Goal: Task Accomplishment & Management: Manage account settings

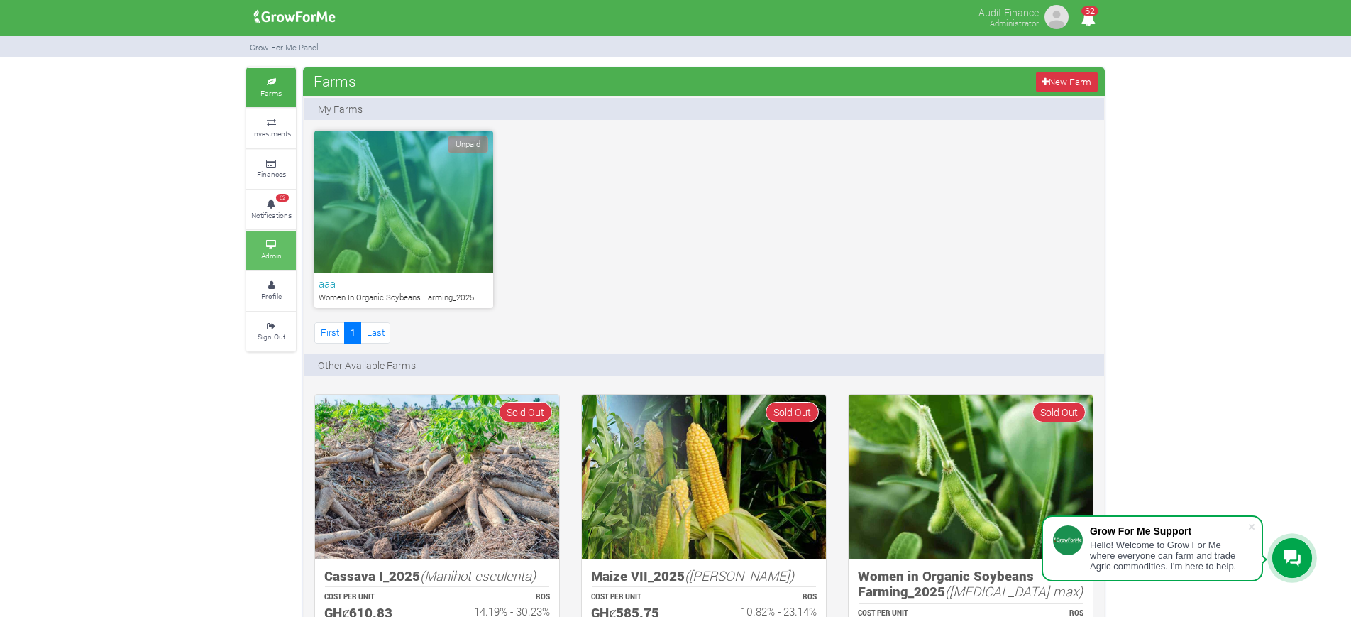
click at [275, 248] on link "Admin" at bounding box center [271, 250] width 50 height 39
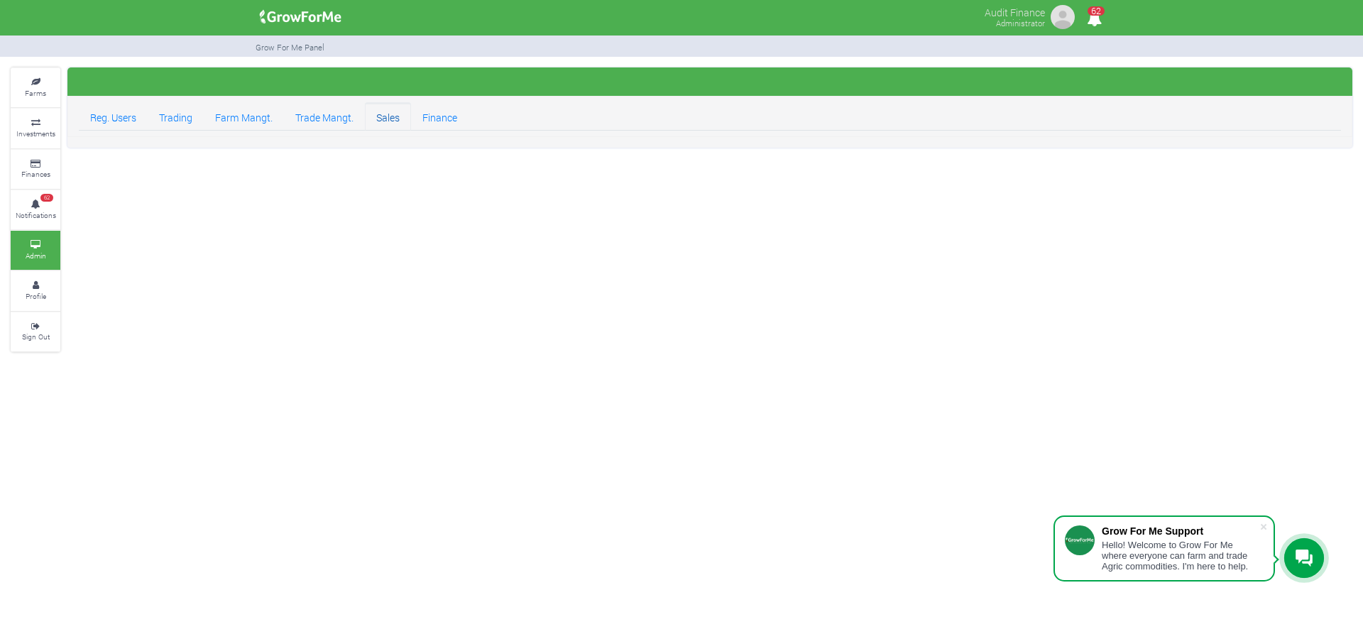
click at [385, 123] on link "Sales" at bounding box center [388, 116] width 46 height 28
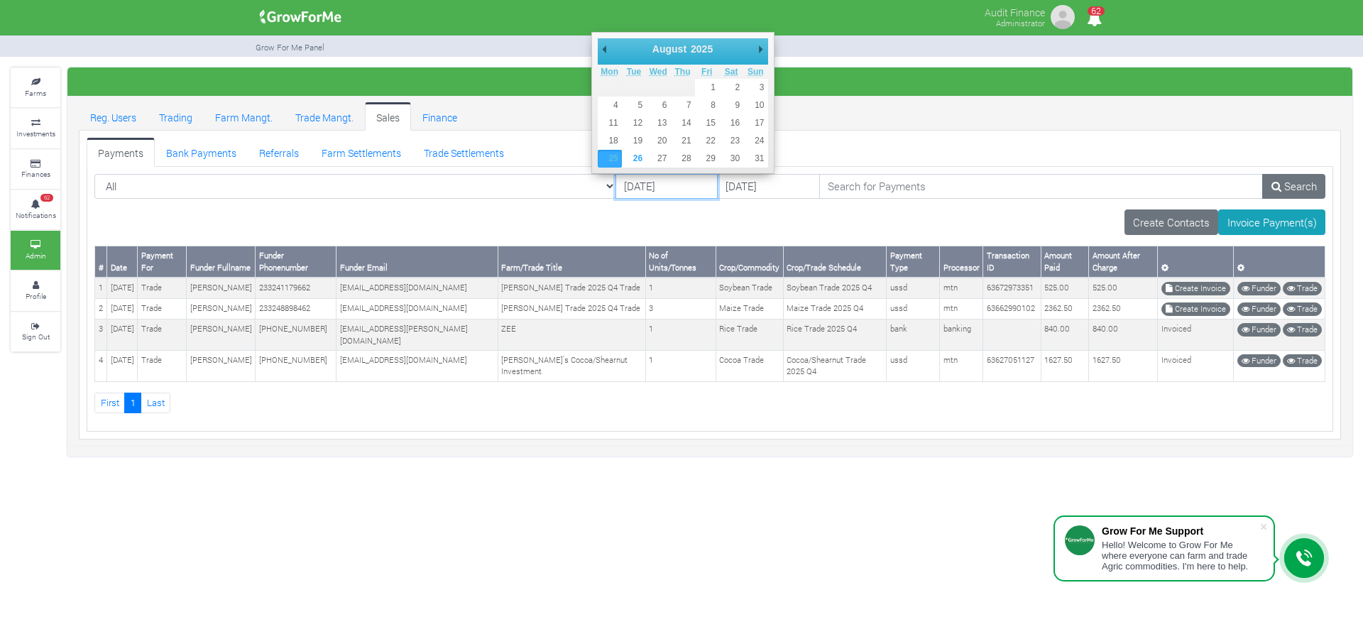
click at [615, 183] on input "25/08/2025" at bounding box center [666, 187] width 102 height 26
type input "24/08/2025"
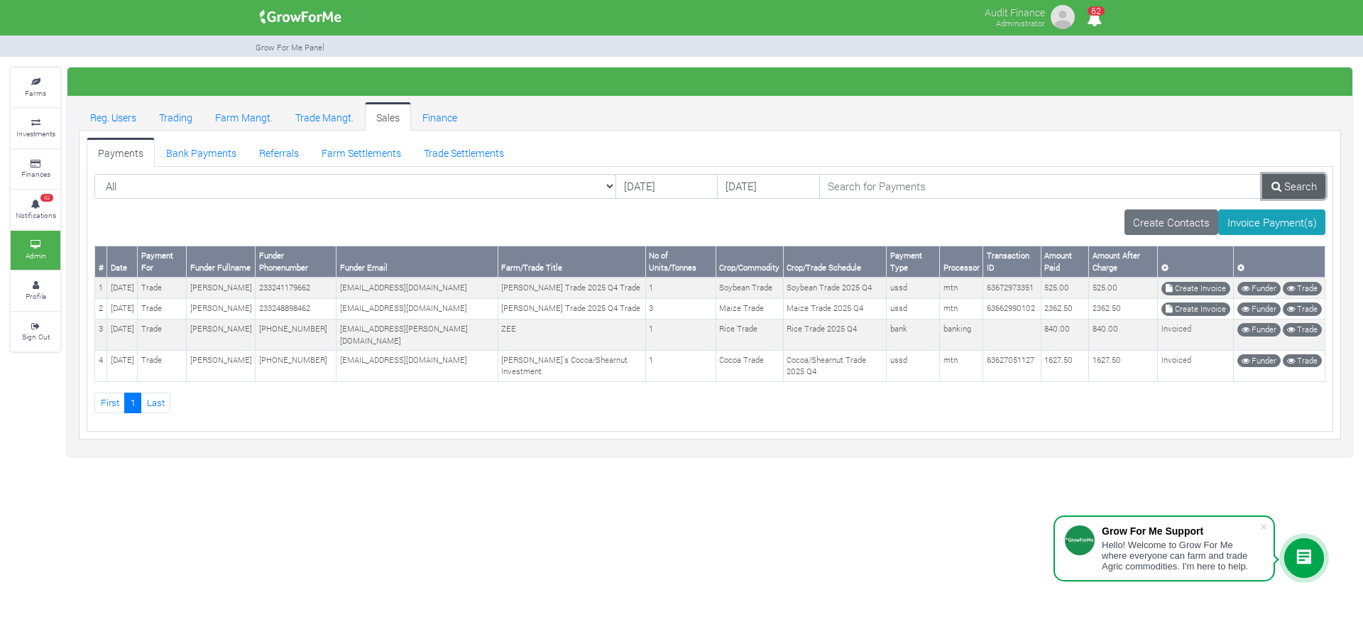
click at [1277, 180] on link "Search" at bounding box center [1293, 187] width 63 height 26
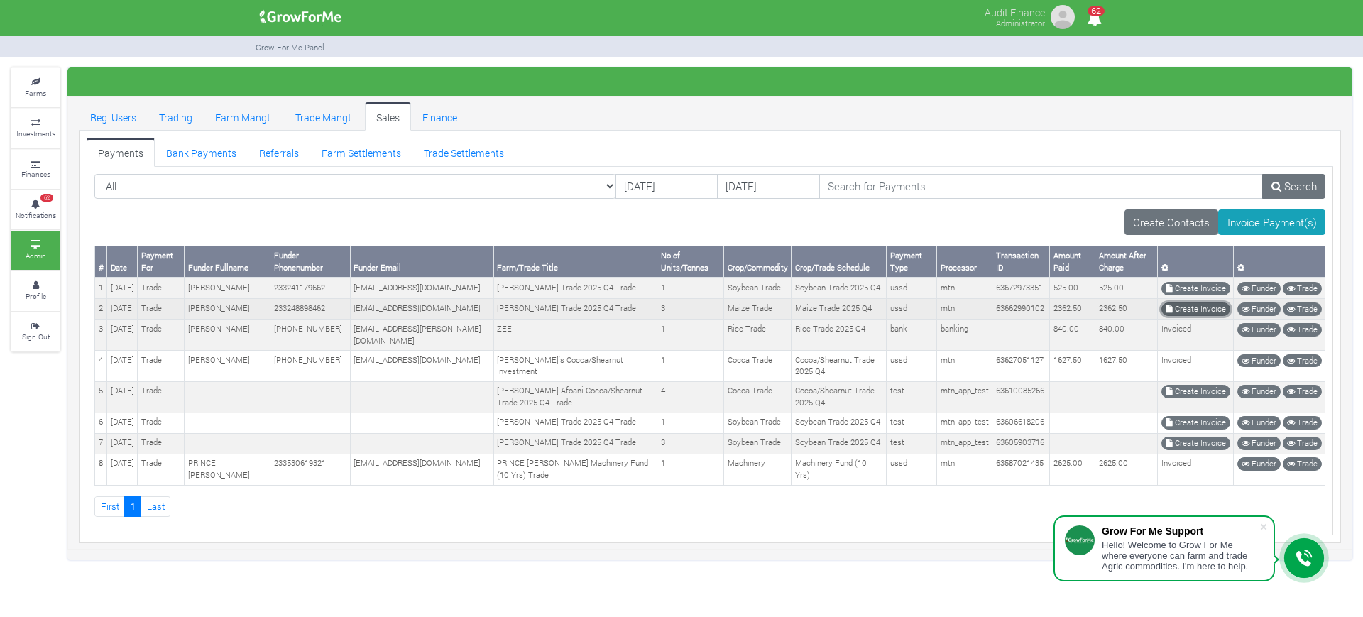
click at [1180, 316] on link "Create Invoice" at bounding box center [1195, 308] width 69 height 13
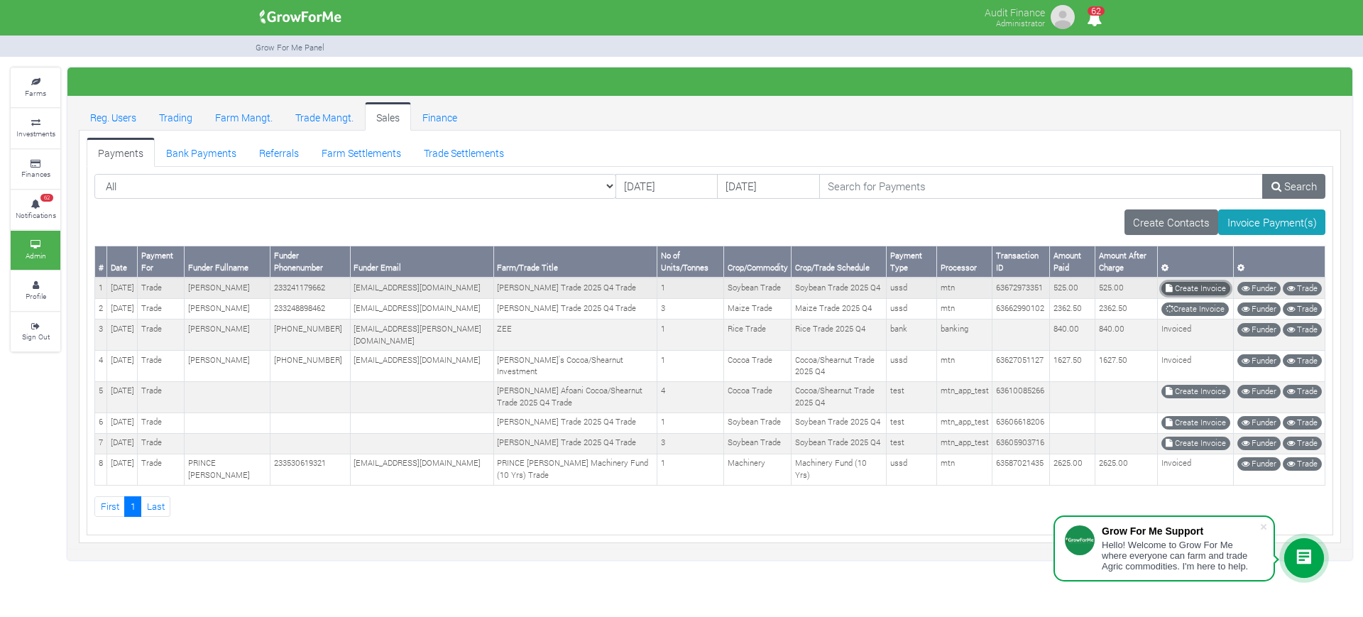
click at [1177, 290] on link "Create Invoice" at bounding box center [1195, 288] width 69 height 13
